Goal: Book appointment/travel/reservation

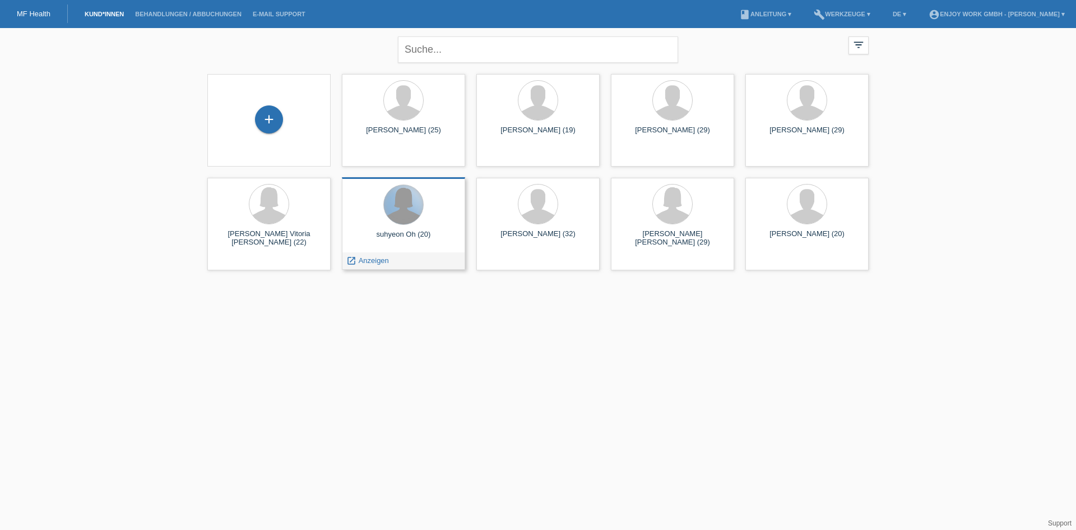
click at [392, 220] on div at bounding box center [403, 204] width 39 height 39
click at [360, 260] on span "Anzeigen" at bounding box center [374, 260] width 30 height 8
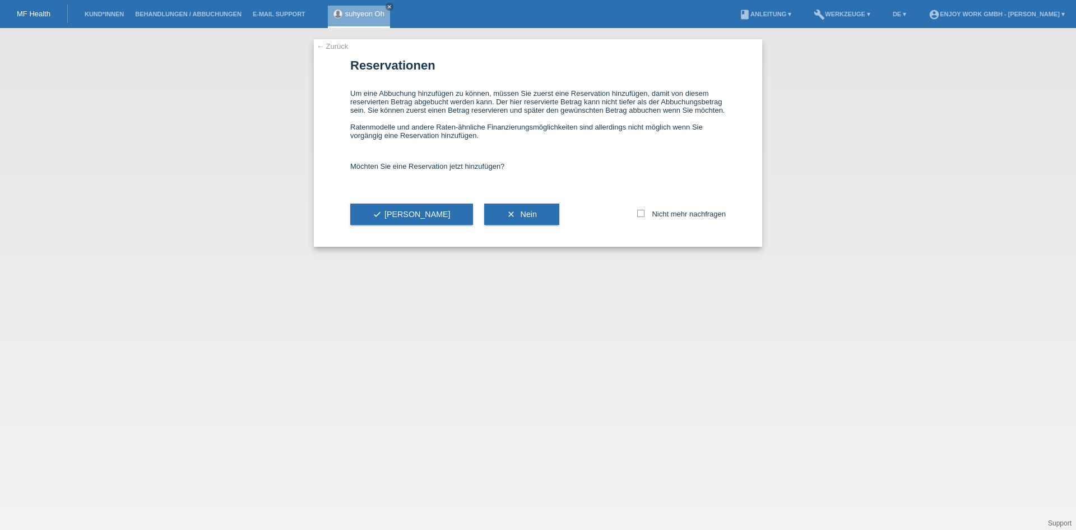
click at [375, 206] on button "check Ja" at bounding box center [411, 213] width 123 height 21
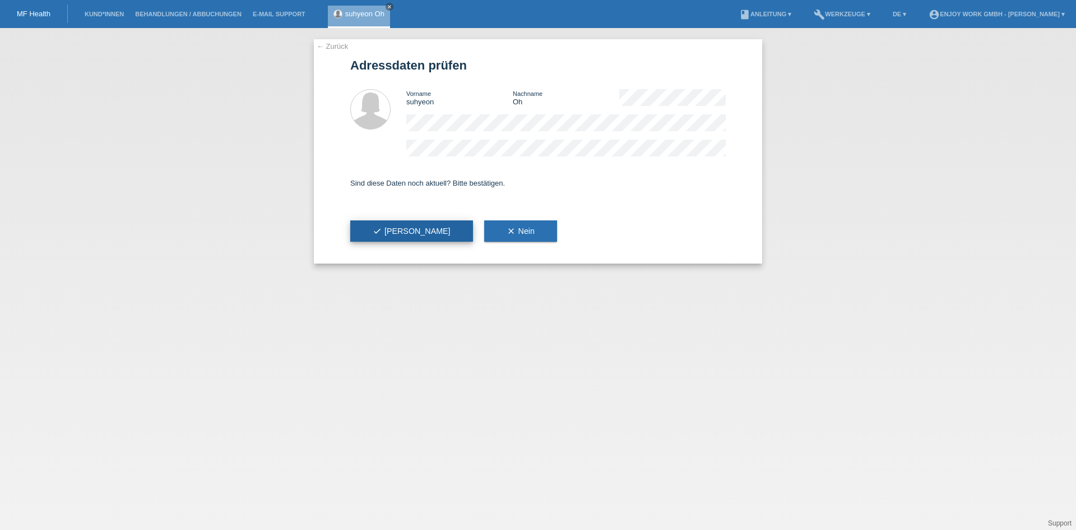
click at [382, 228] on span "check Ja" at bounding box center [412, 230] width 78 height 9
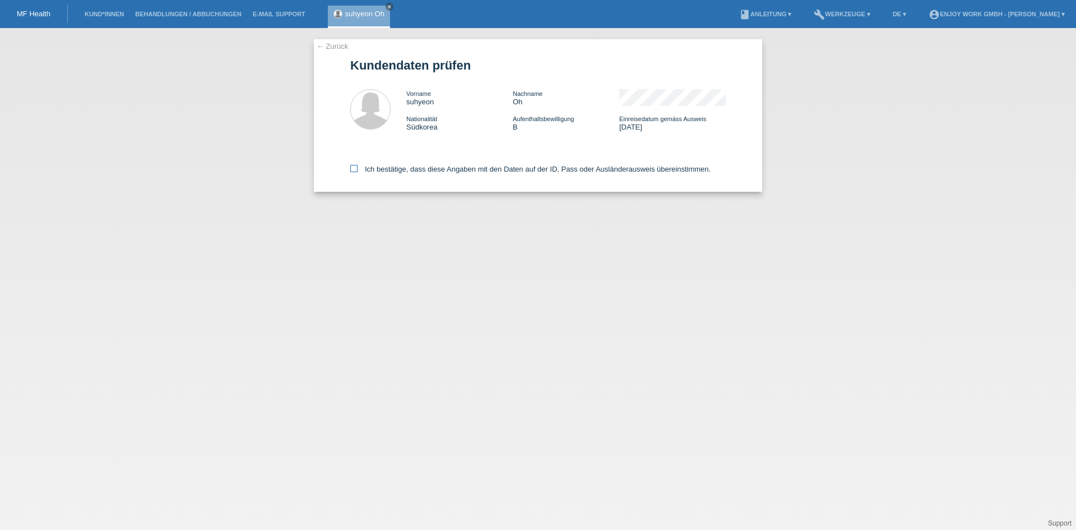
click at [355, 167] on icon at bounding box center [353, 168] width 7 height 7
click at [355, 167] on input "Ich bestätige, dass diese Angaben mit den Daten auf der ID, Pass oder Ausländer…" at bounding box center [353, 168] width 7 height 7
checkbox input "true"
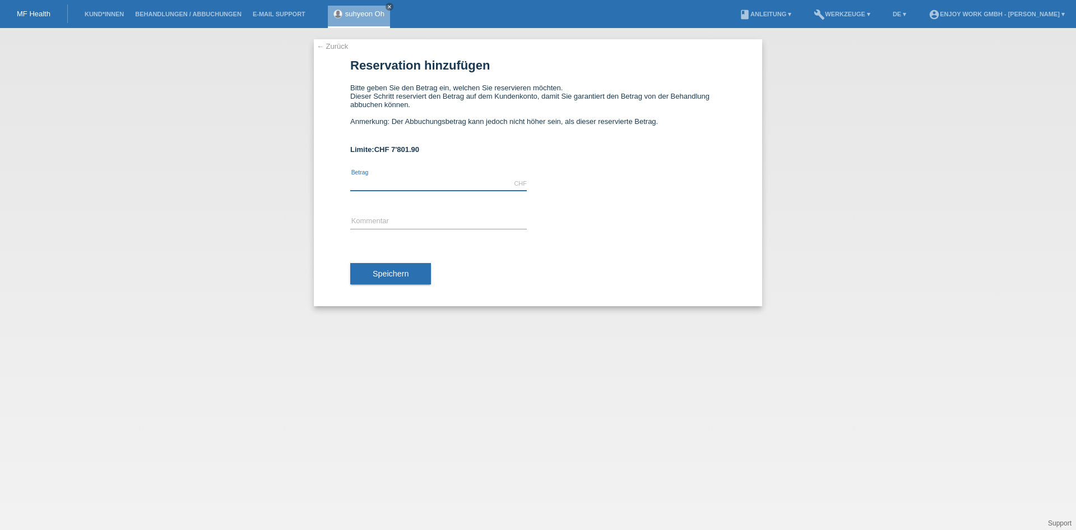
click at [450, 182] on input "text" at bounding box center [438, 184] width 177 height 14
type input "300.00"
click at [453, 219] on input "text" at bounding box center [438, 222] width 177 height 14
type input "300"
click at [524, 282] on div "Speichern" at bounding box center [537, 273] width 375 height 65
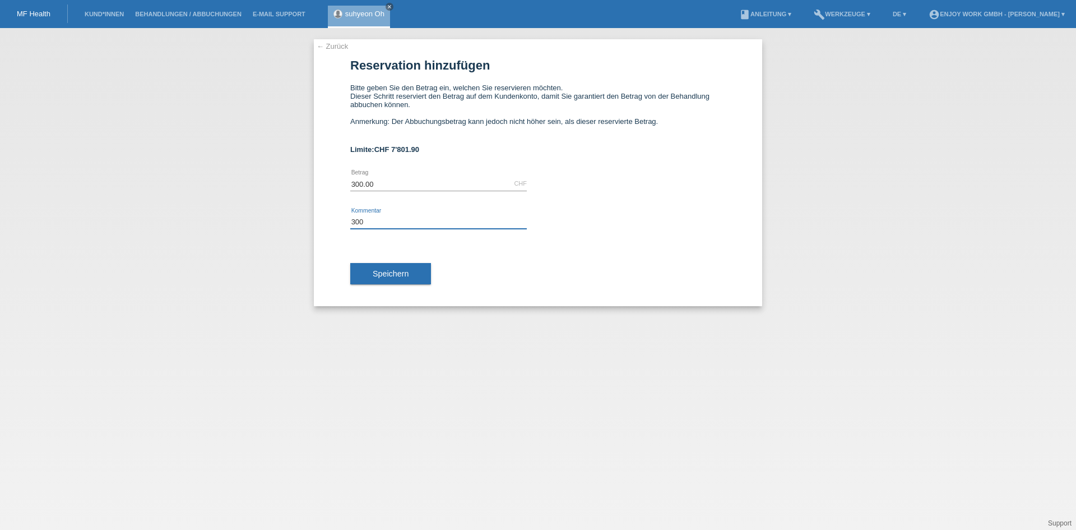
drag, startPoint x: 394, startPoint y: 217, endPoint x: 333, endPoint y: 216, distance: 61.6
click at [333, 216] on div "← Zurück Reservation hinzufügen Bitte geben Sie den Betrag ein, welchen Sie res…" at bounding box center [538, 172] width 448 height 267
type input "Small Tattoo"
drag, startPoint x: 394, startPoint y: 187, endPoint x: 296, endPoint y: 179, distance: 97.8
click at [296, 179] on div "← Zurück Reservation hinzufügen Bitte geben Sie den Betrag ein, welchen Sie res…" at bounding box center [538, 278] width 1076 height 501
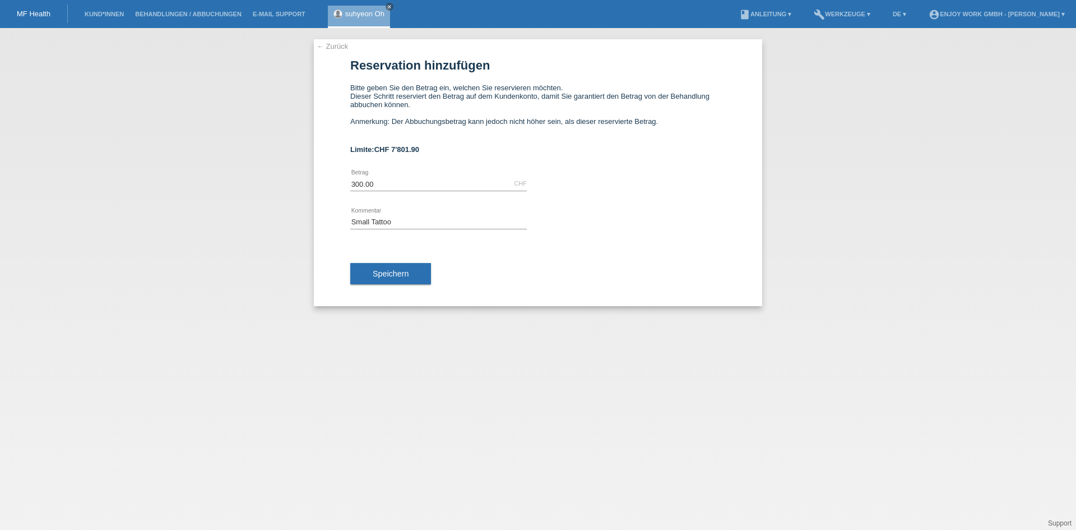
click at [609, 192] on div "300.00 CHF error Betrag" at bounding box center [537, 184] width 375 height 38
click at [411, 272] on button "Speichern" at bounding box center [390, 273] width 81 height 21
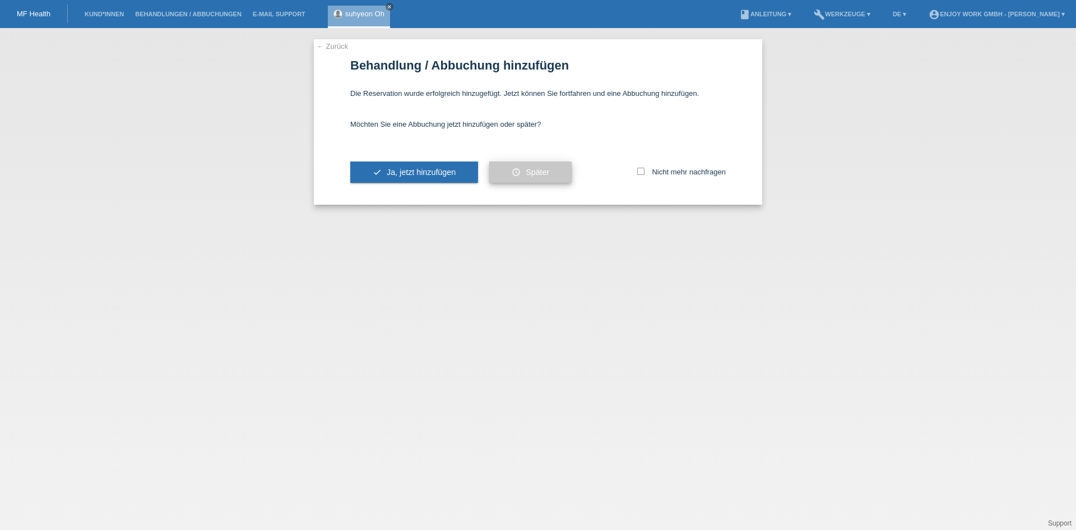
click at [528, 167] on button "schedule Später" at bounding box center [530, 171] width 82 height 21
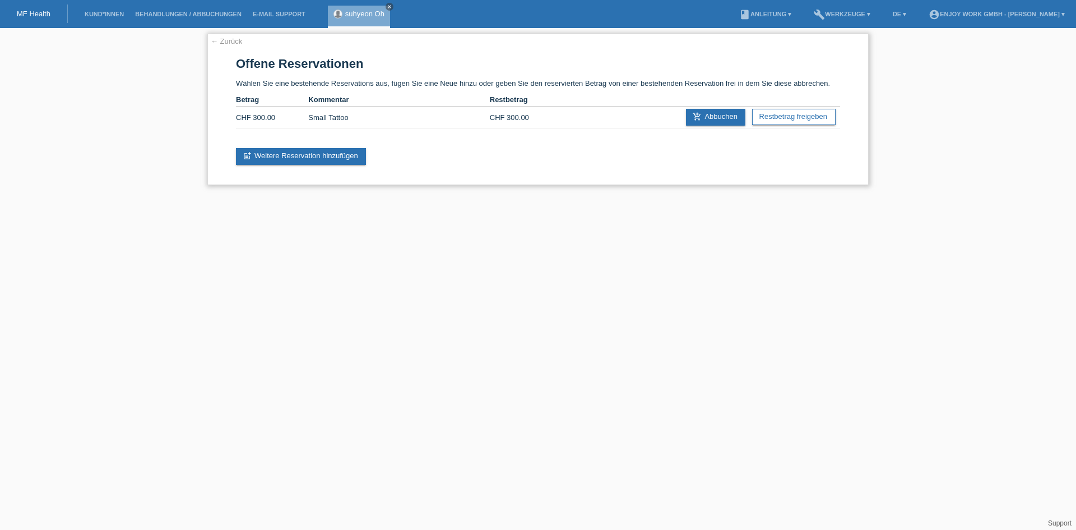
click at [227, 35] on div "← Zurück Offene Reservationen Wählen Sie eine bestehende Reservations aus, füge…" at bounding box center [537, 109] width 661 height 151
click at [226, 39] on link "← Zurück" at bounding box center [226, 41] width 31 height 8
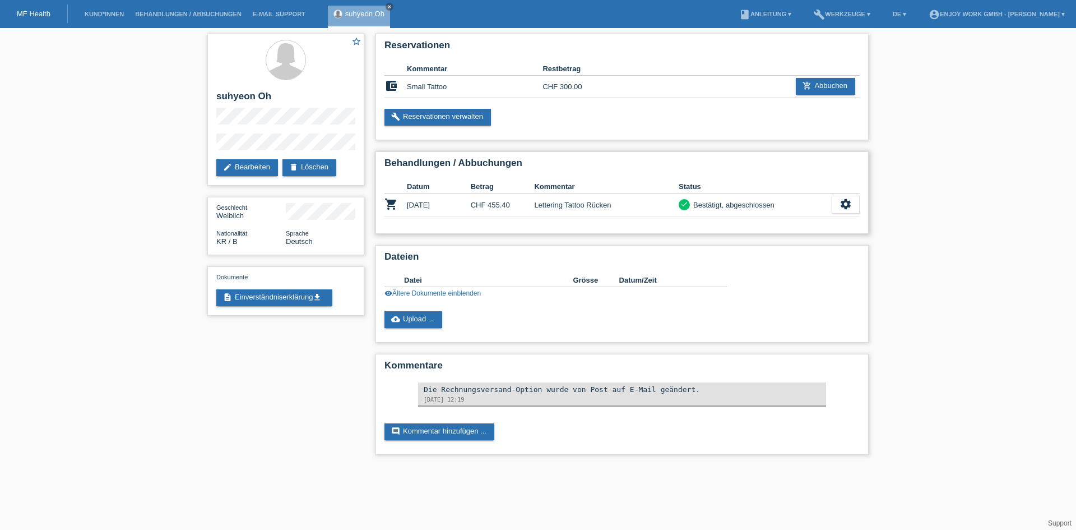
click at [623, 203] on td "Lettering Tattoo Rücken" at bounding box center [606, 204] width 145 height 23
